Goal: Check status

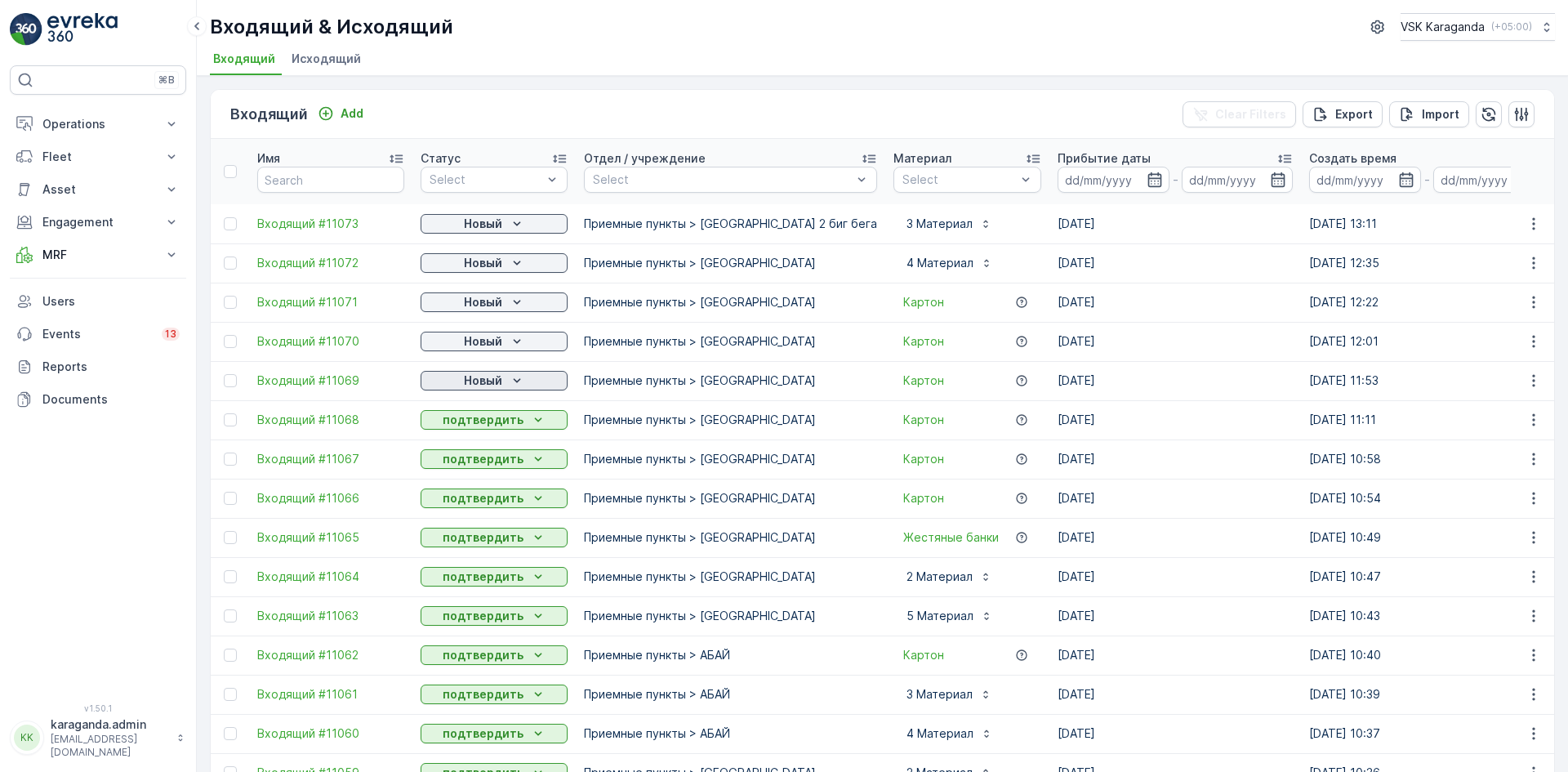
click at [494, 378] on p "Новый" at bounding box center [483, 380] width 39 height 16
click at [478, 421] on span "подтвердить" at bounding box center [468, 428] width 75 height 16
click at [484, 340] on p "Новый" at bounding box center [483, 341] width 39 height 16
click at [478, 383] on span "подтвердить" at bounding box center [468, 388] width 75 height 16
click at [486, 300] on p "Новый" at bounding box center [483, 302] width 39 height 16
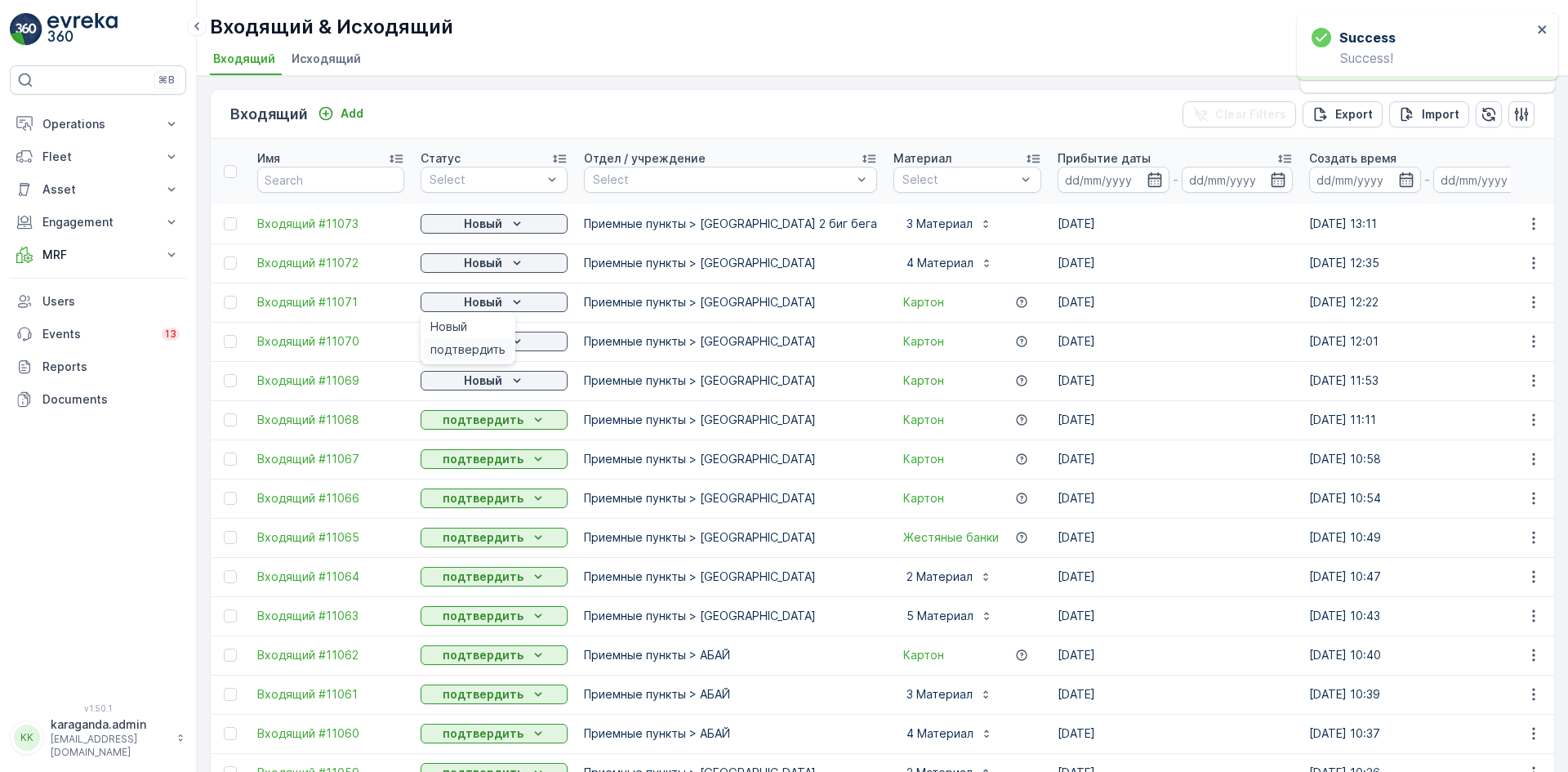
click at [480, 347] on span "подтвердить" at bounding box center [468, 349] width 75 height 16
click at [495, 268] on p "Новый" at bounding box center [483, 262] width 39 height 16
click at [486, 306] on span "подтвердить" at bounding box center [468, 310] width 75 height 16
click at [500, 223] on p "Новый" at bounding box center [483, 223] width 39 height 16
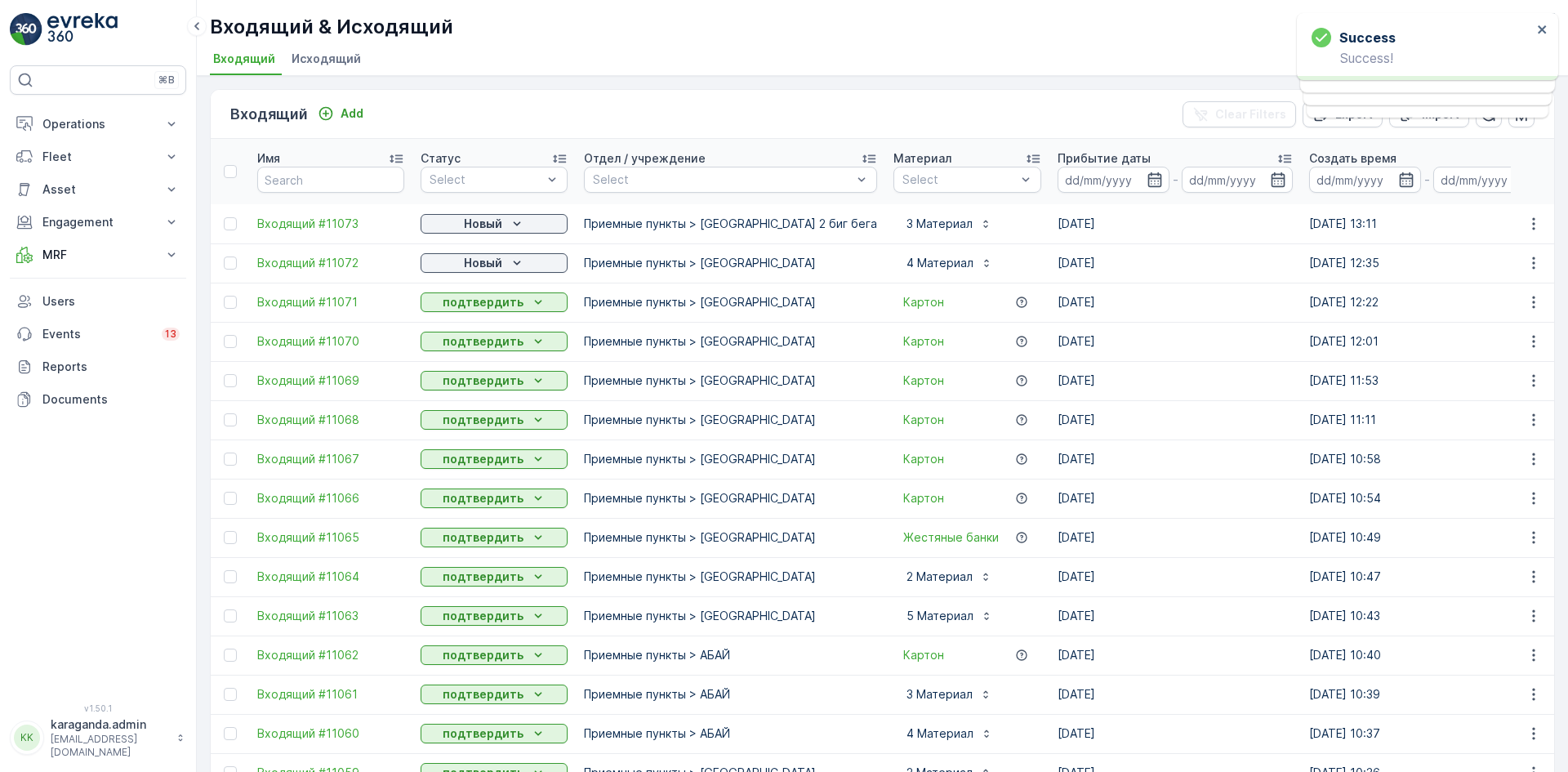
click at [490, 267] on p "Новый" at bounding box center [483, 262] width 39 height 16
click at [502, 220] on div "Новый" at bounding box center [494, 223] width 134 height 16
click at [482, 266] on span "подтвердить" at bounding box center [468, 271] width 75 height 16
click at [74, 120] on p "Operations" at bounding box center [98, 124] width 111 height 16
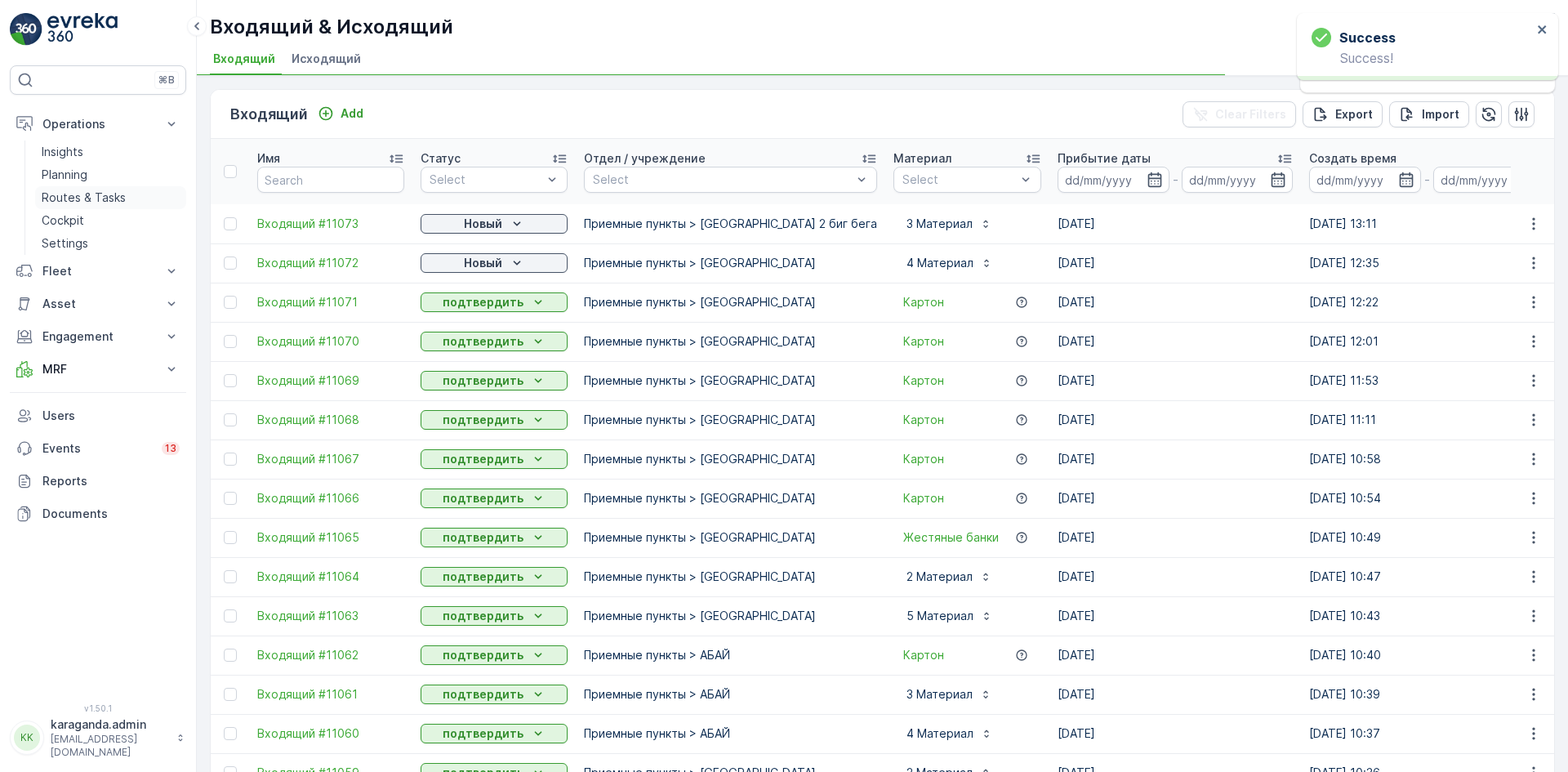
click at [75, 197] on p "Routes & Tasks" at bounding box center [83, 197] width 84 height 16
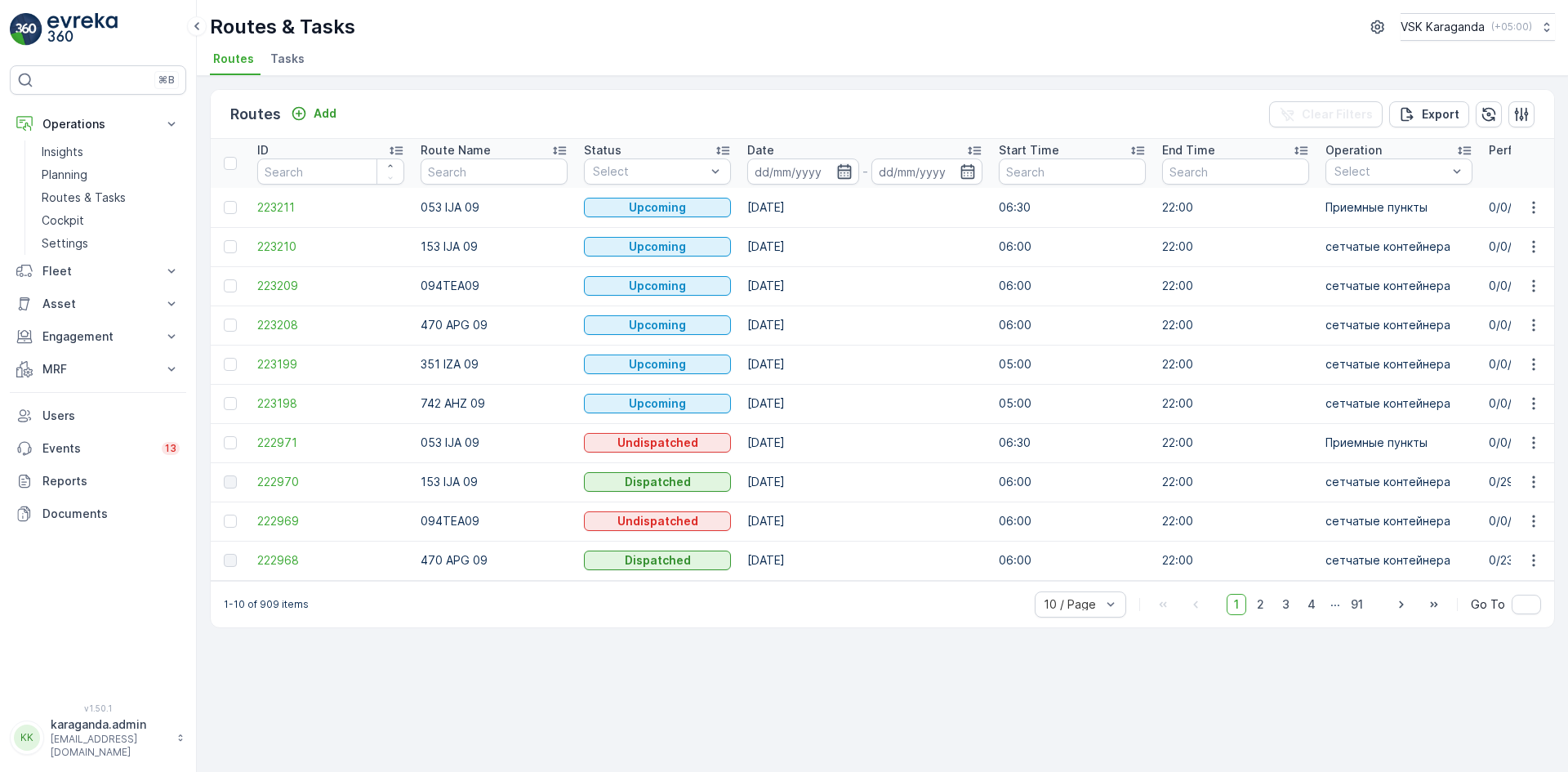
click at [840, 177] on icon "button" at bounding box center [844, 171] width 16 height 16
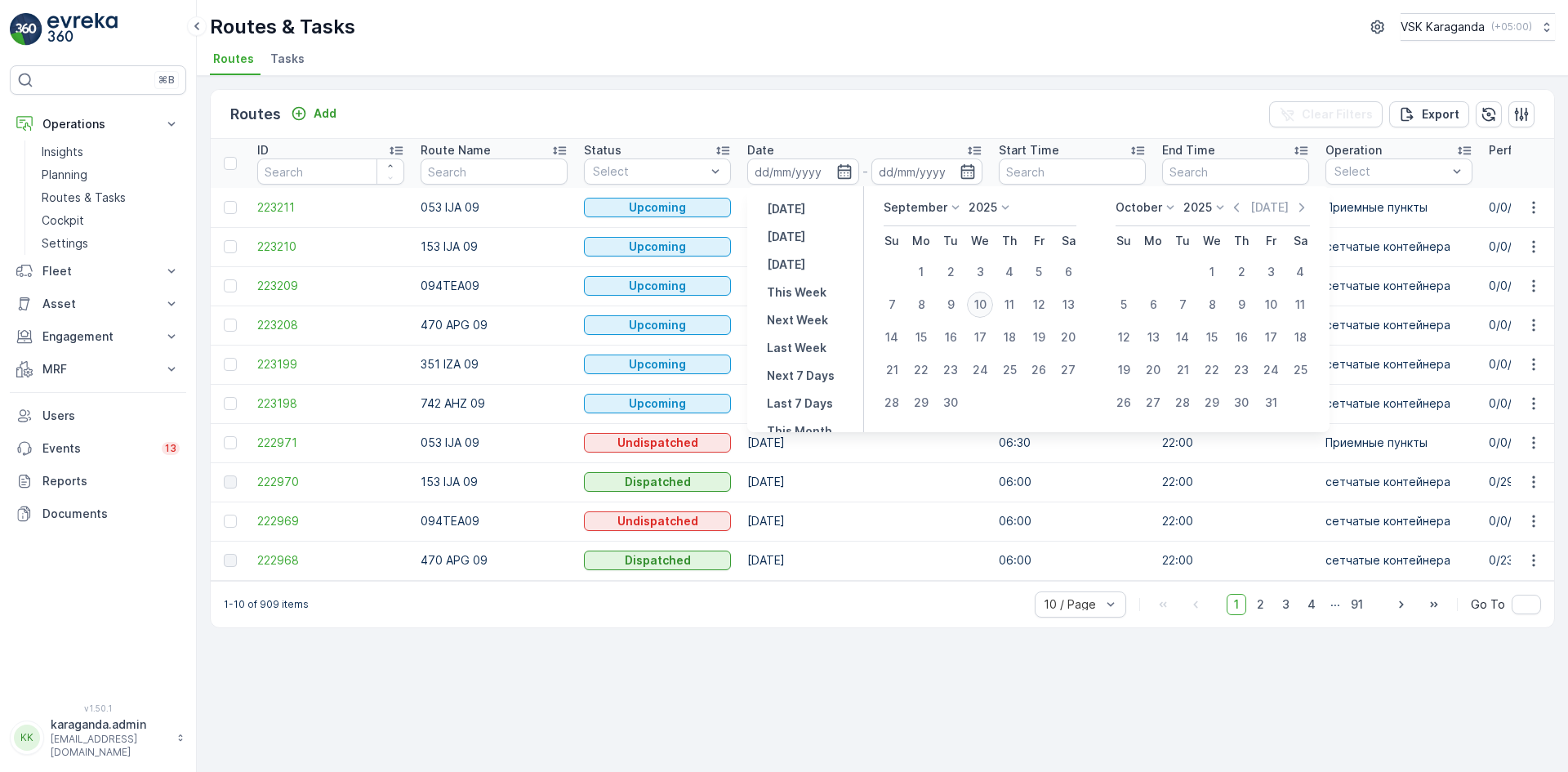
click at [976, 312] on div "10" at bounding box center [980, 304] width 26 height 26
type input "[DATE]"
click at [1267, 307] on div "10" at bounding box center [1271, 304] width 26 height 26
type input "[DATE]"
click at [1267, 307] on div "10" at bounding box center [1271, 304] width 26 height 26
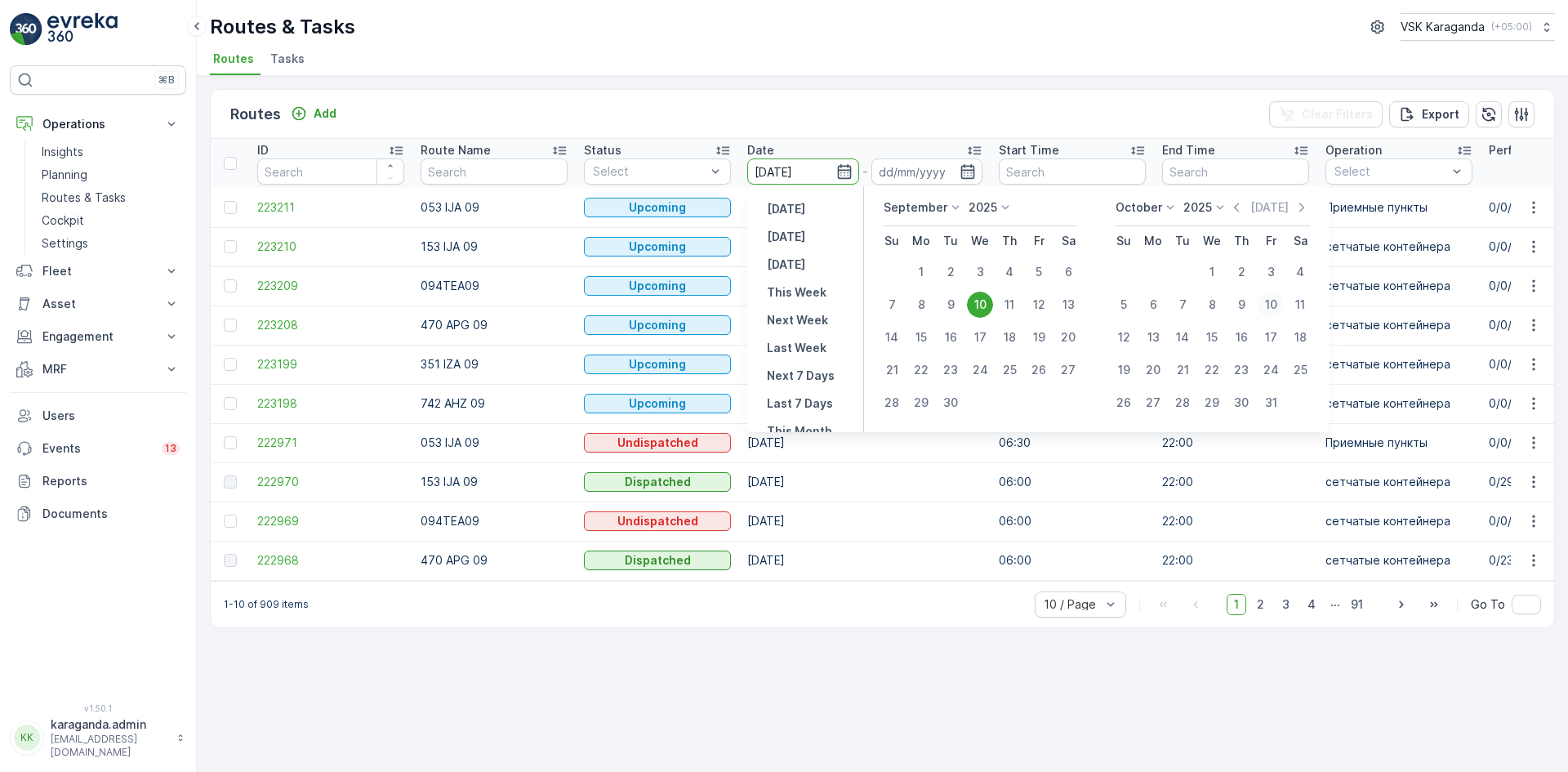
type input "[DATE]"
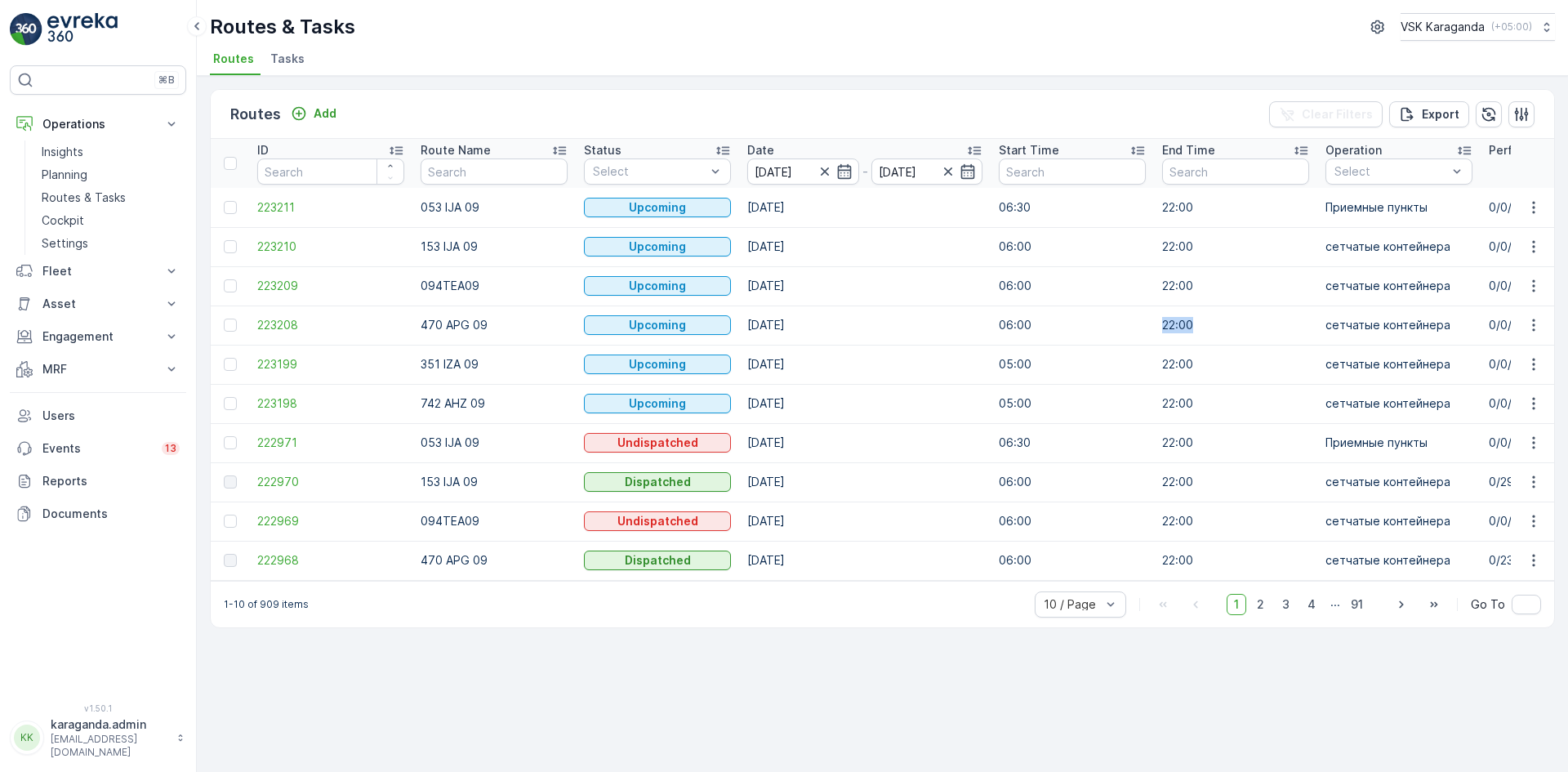
click at [1267, 307] on td "22:00" at bounding box center [1235, 325] width 164 height 40
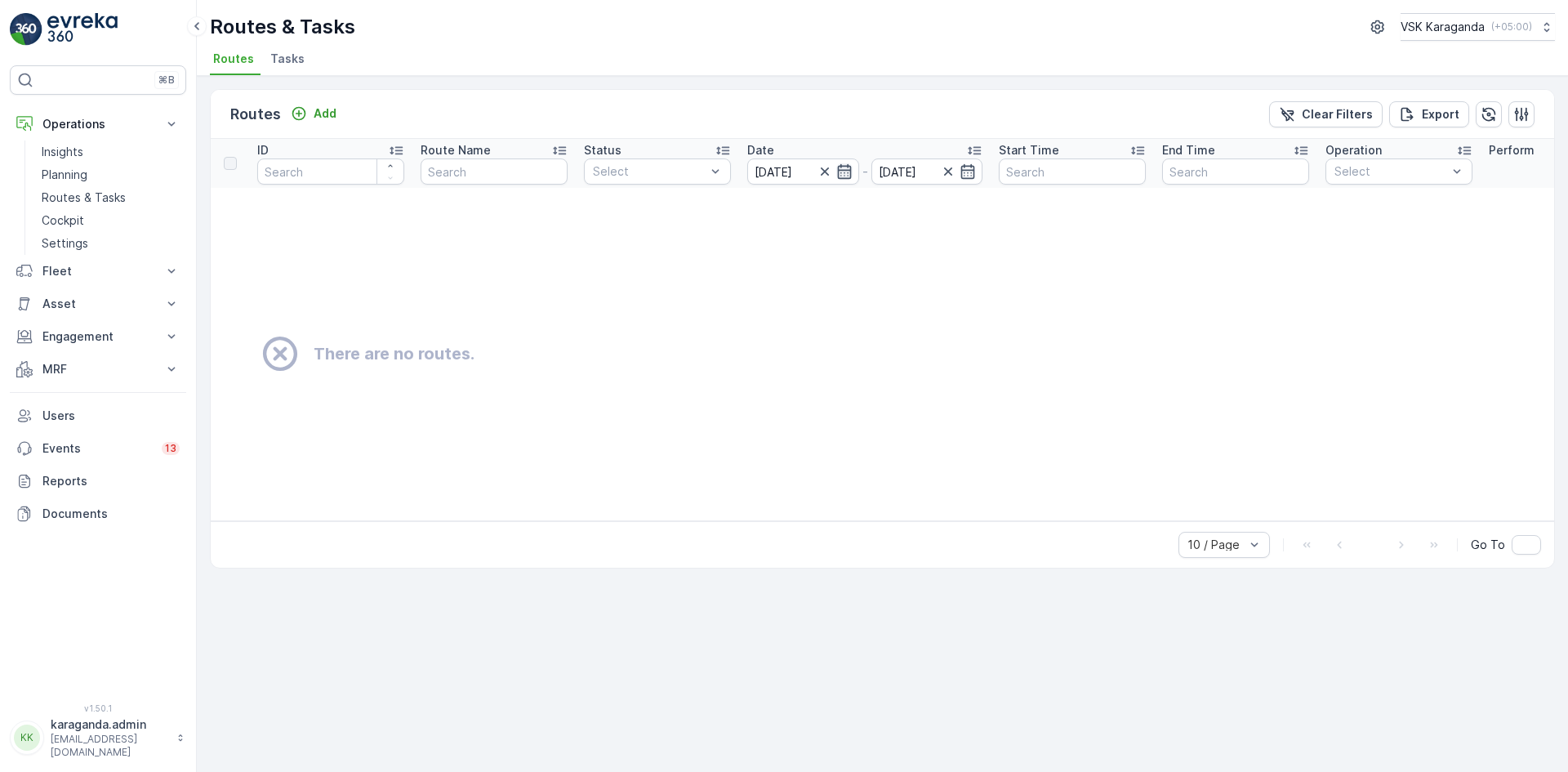
click at [847, 176] on icon "button" at bounding box center [844, 171] width 16 height 16
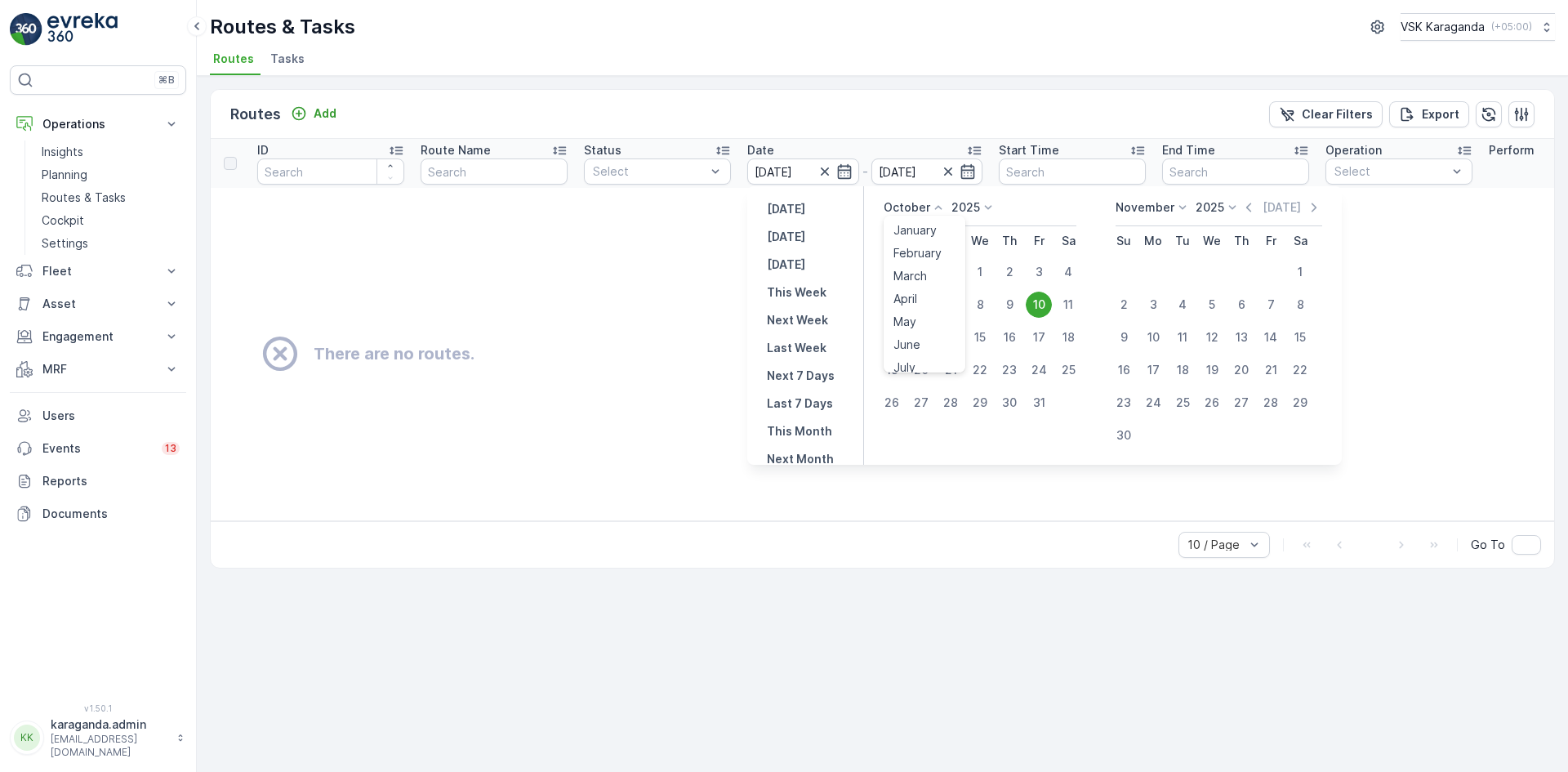
click at [907, 208] on p "October" at bounding box center [907, 207] width 46 height 16
click at [788, 235] on p "[DATE]" at bounding box center [786, 236] width 39 height 16
type input "[DATE]"
